Goal: Transaction & Acquisition: Purchase product/service

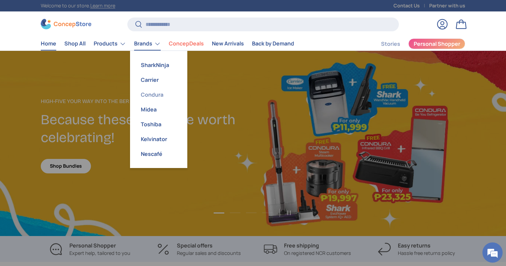
click at [149, 93] on link "Condura" at bounding box center [158, 94] width 49 height 15
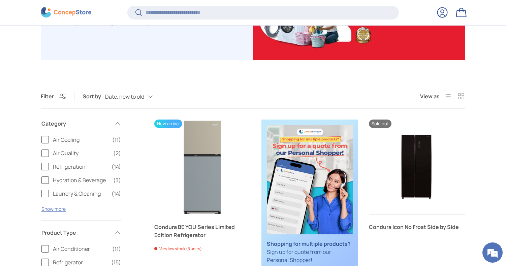
scroll to position [156, 0]
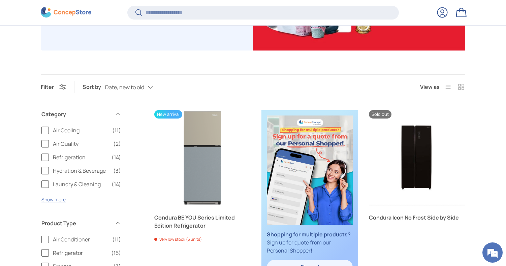
click at [47, 131] on label "Air Cooling (11)" at bounding box center [81, 130] width 80 height 8
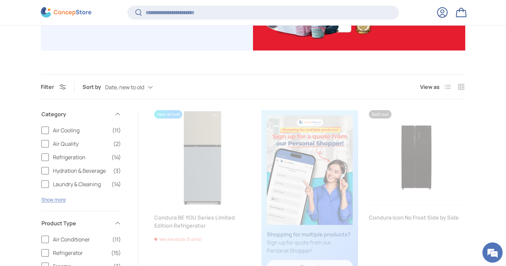
scroll to position [173, 0]
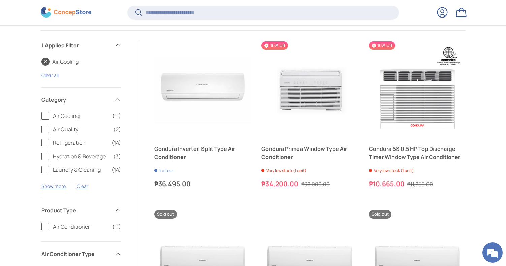
scroll to position [234, 0]
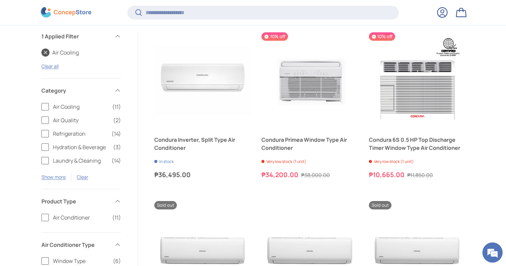
click at [47, 217] on label "Air Conditioner (11)" at bounding box center [81, 218] width 80 height 8
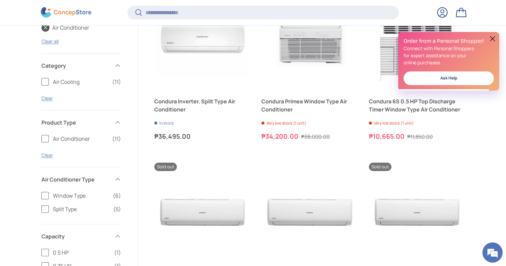
scroll to position [301, 0]
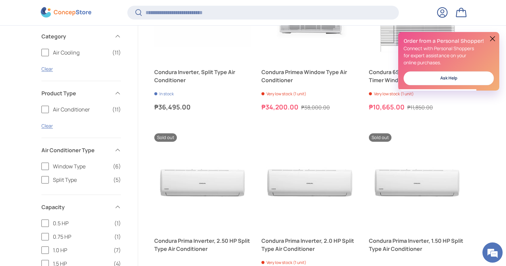
click at [48, 183] on label "Split Type (5)" at bounding box center [81, 180] width 80 height 8
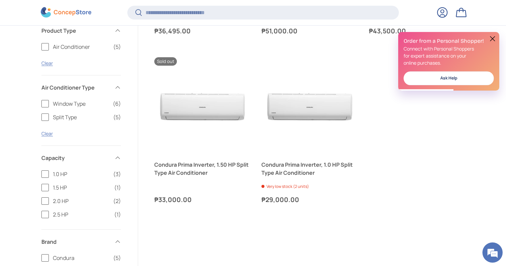
scroll to position [382, 0]
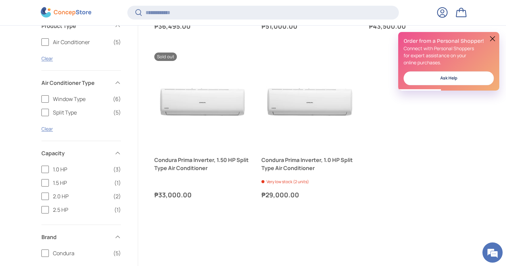
click at [46, 182] on label "1.5 HP (1)" at bounding box center [81, 183] width 80 height 8
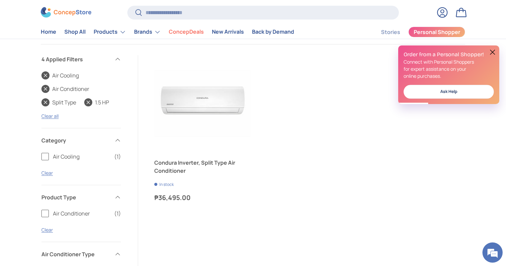
scroll to position [212, 0]
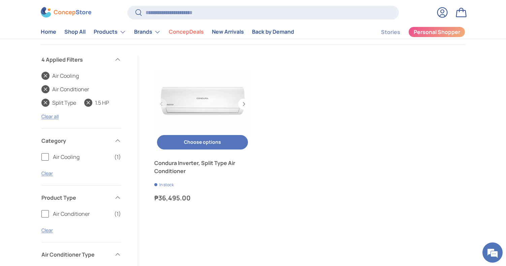
click at [197, 143] on button "Choose options Choose options" at bounding box center [202, 142] width 91 height 14
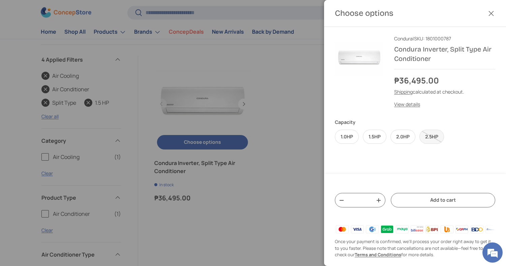
scroll to position [0, 0]
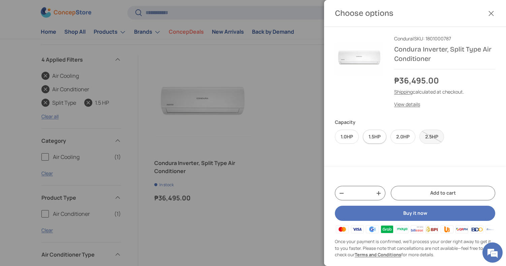
click at [377, 138] on label "1.5HP" at bounding box center [375, 137] width 24 height 14
click at [265, 169] on div at bounding box center [253, 133] width 506 height 266
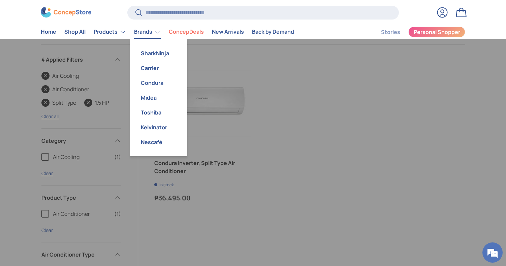
click at [149, 34] on link "Brands" at bounding box center [147, 31] width 27 height 13
click at [147, 67] on link "Carrier" at bounding box center [158, 68] width 49 height 15
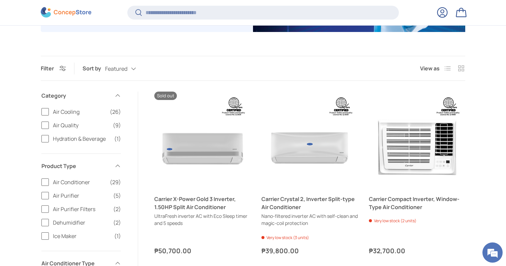
scroll to position [180, 0]
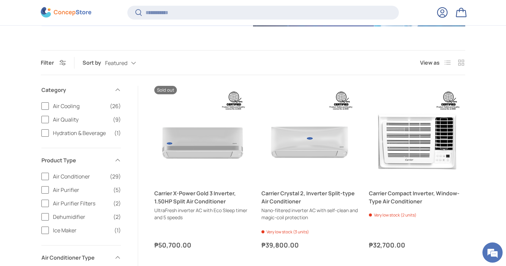
click at [46, 177] on label "Air Conditioner (29)" at bounding box center [81, 177] width 80 height 8
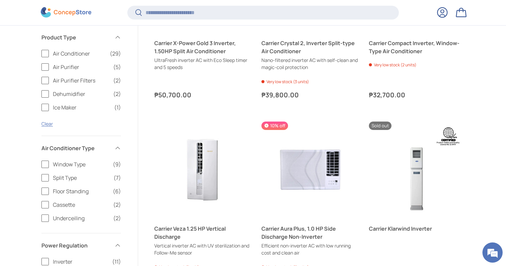
scroll to position [332, 0]
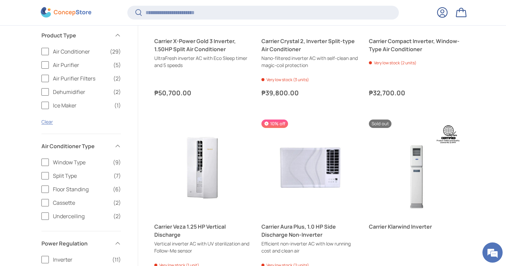
click at [47, 179] on label "Split Type (7)" at bounding box center [81, 176] width 80 height 8
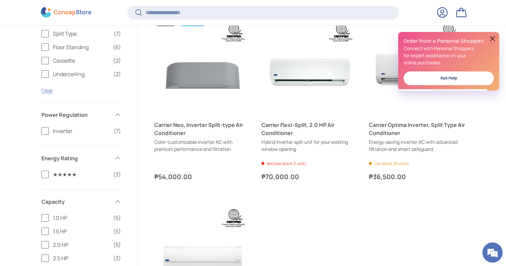
scroll to position [437, 0]
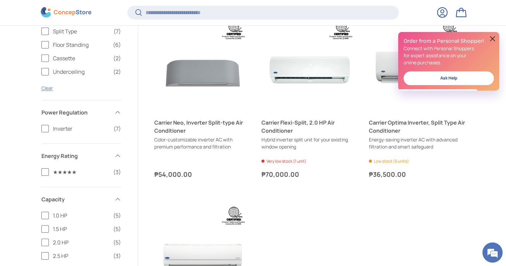
click at [44, 130] on label "Inverter (7)" at bounding box center [81, 129] width 80 height 8
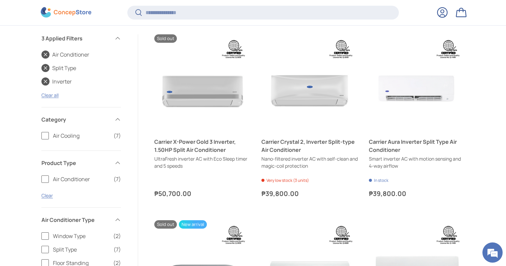
scroll to position [243, 0]
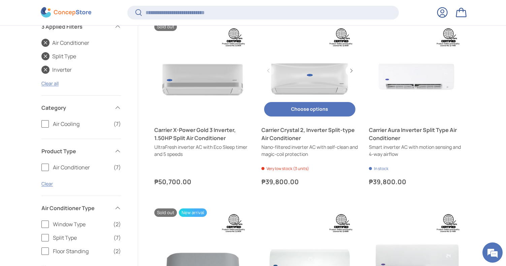
click at [316, 85] on link "Carrier Crystal 2, Inverter Split-type Air Conditioner" at bounding box center [310, 71] width 96 height 96
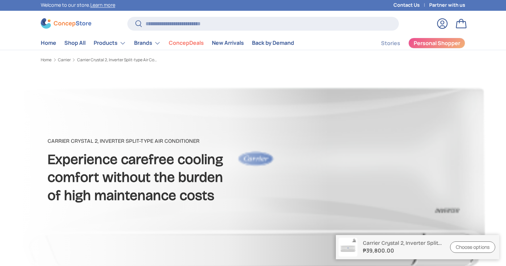
scroll to position [3, 0]
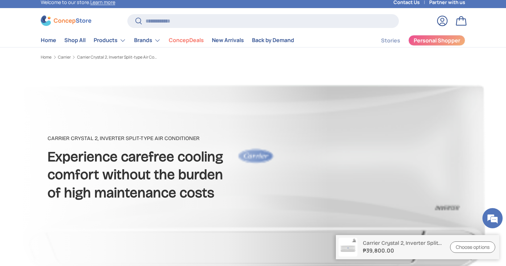
click at [465, 246] on link "Choose options" at bounding box center [472, 248] width 45 height 12
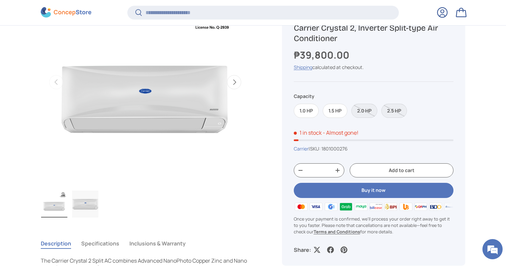
scroll to position [310, 0]
click at [333, 113] on label "1.5 HP" at bounding box center [335, 111] width 25 height 14
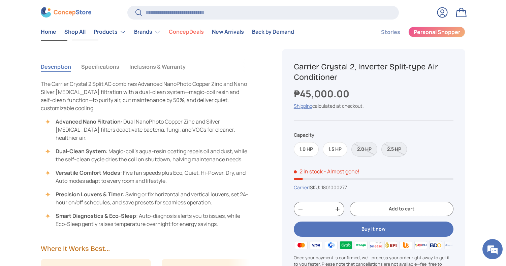
scroll to position [476, 0]
